Goal: Find specific page/section: Find specific page/section

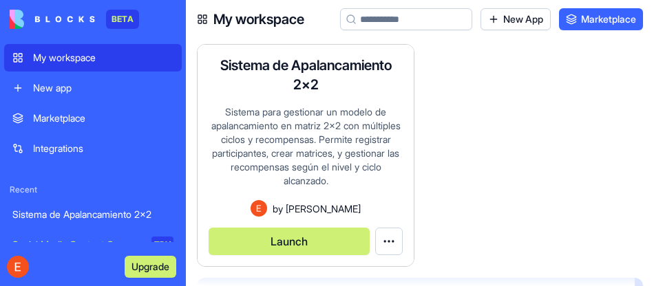
click at [306, 132] on div "Sistema para gestionar un modelo de apalancamiento en matriz 2x2 con múltiples …" at bounding box center [306, 152] width 194 height 95
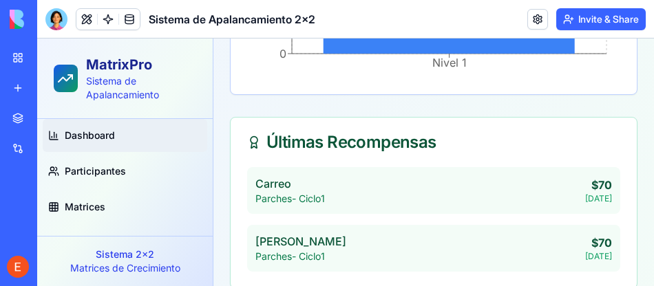
scroll to position [56, 0]
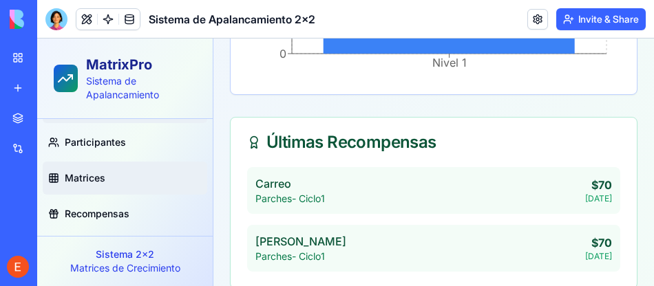
click at [79, 174] on span "Matrices" at bounding box center [85, 178] width 41 height 14
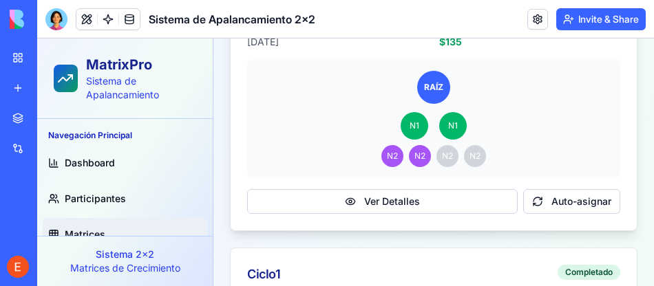
scroll to position [689, 0]
